Goal: Find specific page/section: Find specific page/section

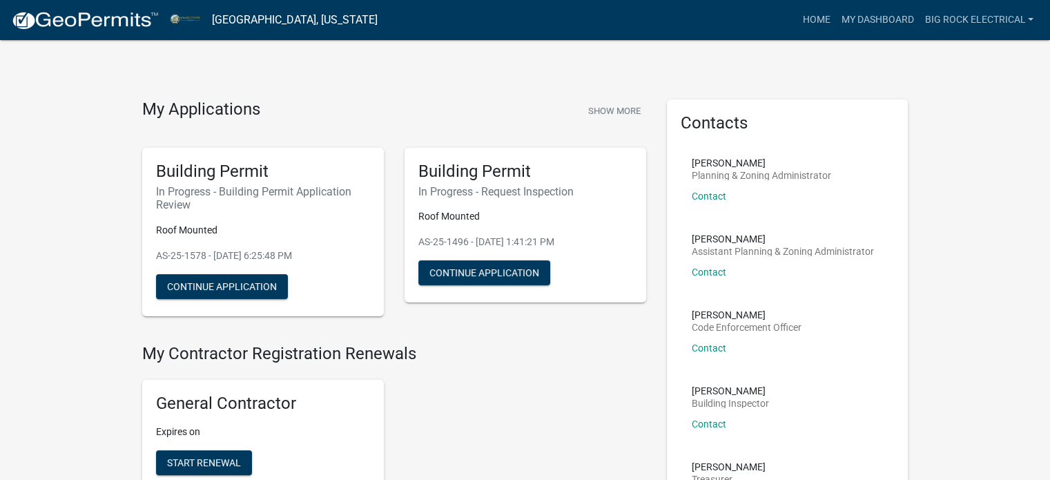
click at [76, 8] on link at bounding box center [85, 20] width 148 height 29
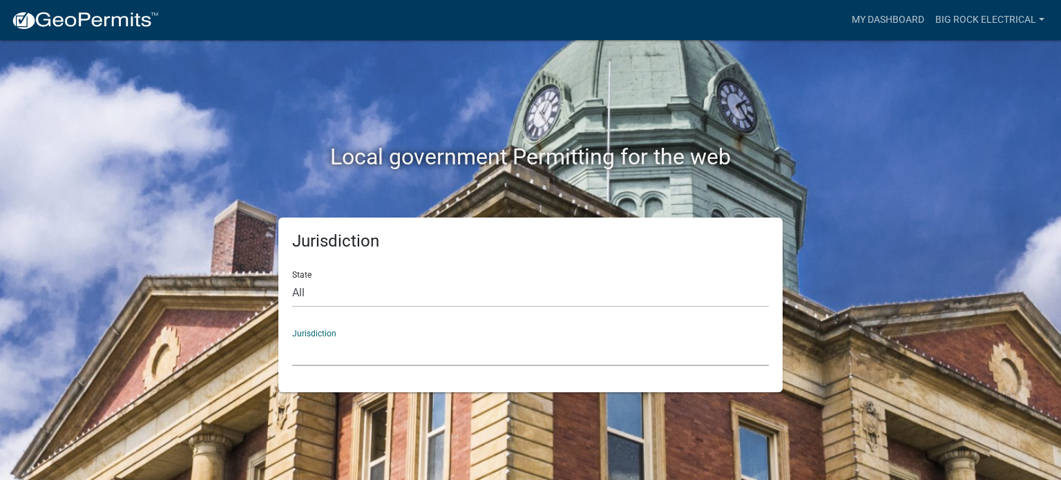
click at [414, 354] on select "[GEOGRAPHIC_DATA], [US_STATE] [GEOGRAPHIC_DATA], [US_STATE][PERSON_NAME][GEOGRA…" at bounding box center [530, 352] width 477 height 28
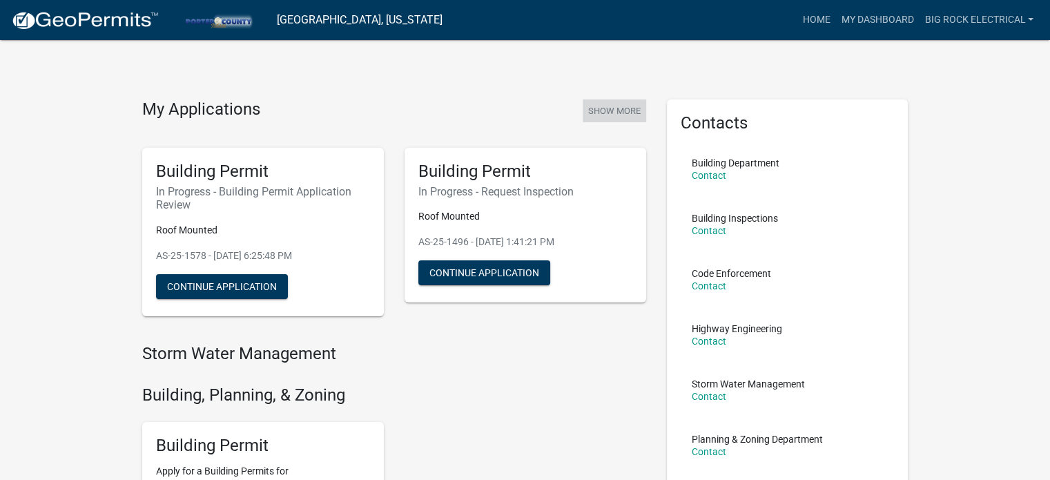
click at [628, 110] on button "Show More" at bounding box center [615, 110] width 64 height 23
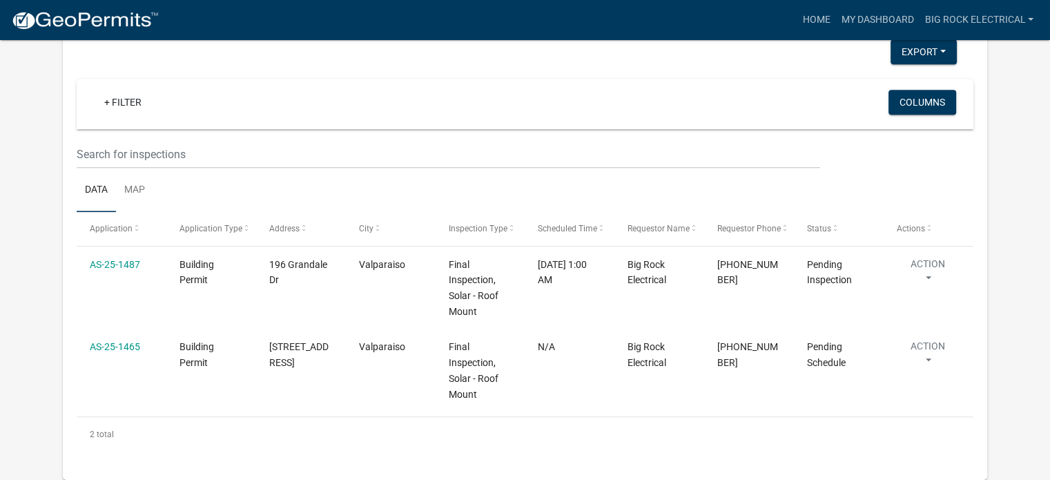
scroll to position [1185, 0]
